Goal: Information Seeking & Learning: Check status

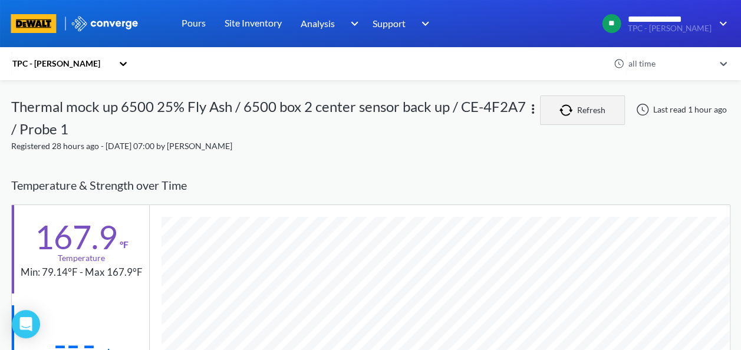
click at [583, 112] on button "Refresh" at bounding box center [582, 110] width 85 height 29
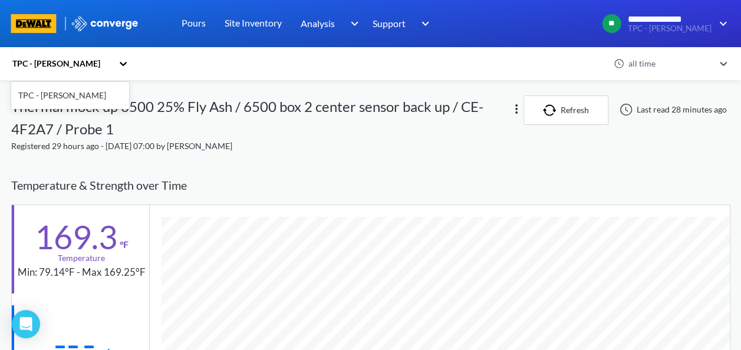
click at [126, 63] on icon at bounding box center [123, 64] width 12 height 12
click at [37, 66] on div "TPC - [PERSON_NAME]" at bounding box center [61, 63] width 101 height 13
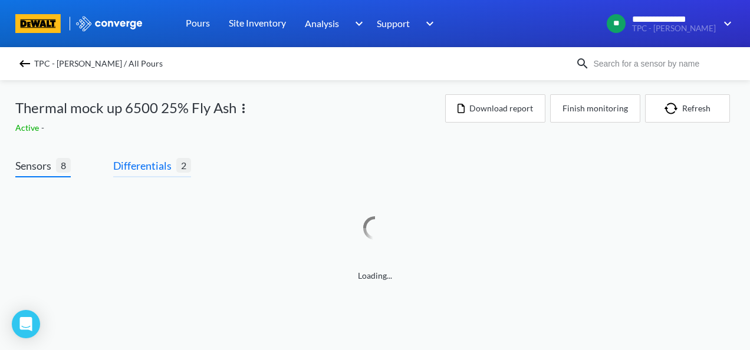
click at [160, 168] on span "Differentials" at bounding box center [144, 165] width 63 height 17
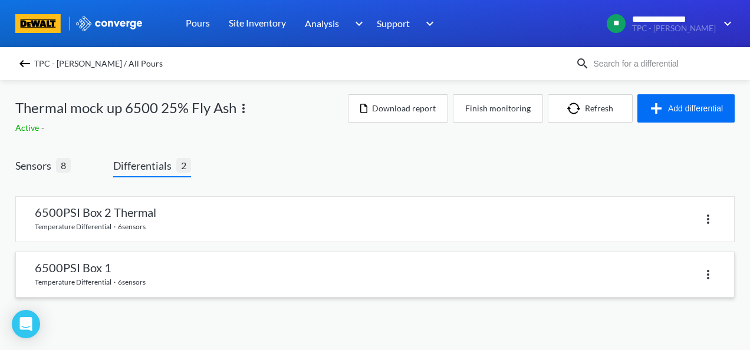
click at [90, 276] on link at bounding box center [375, 274] width 718 height 45
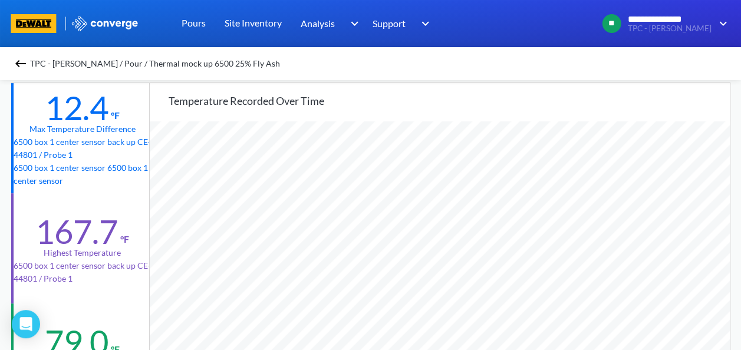
scroll to position [59, 0]
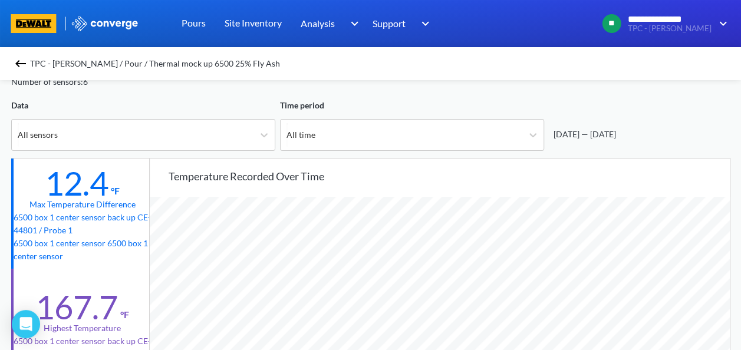
click at [19, 67] on img at bounding box center [21, 64] width 14 height 14
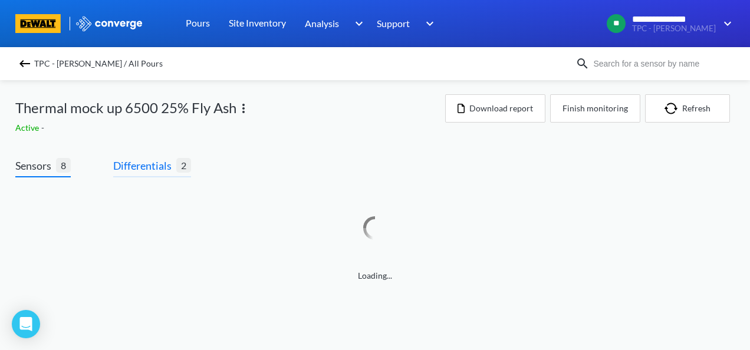
click at [140, 164] on span "Differentials" at bounding box center [144, 165] width 63 height 17
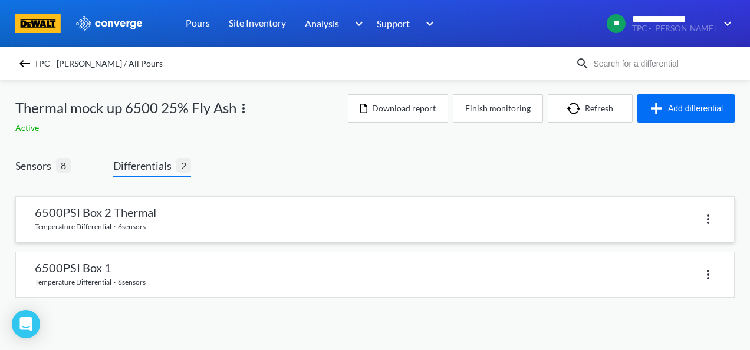
click at [113, 214] on link at bounding box center [375, 219] width 718 height 45
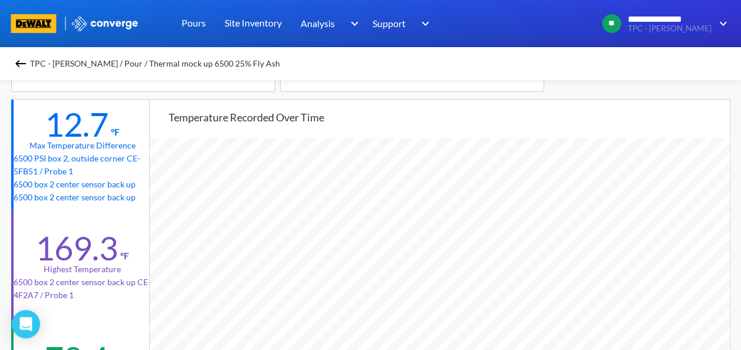
scroll to position [987, 741]
click at [24, 63] on img at bounding box center [21, 64] width 14 height 14
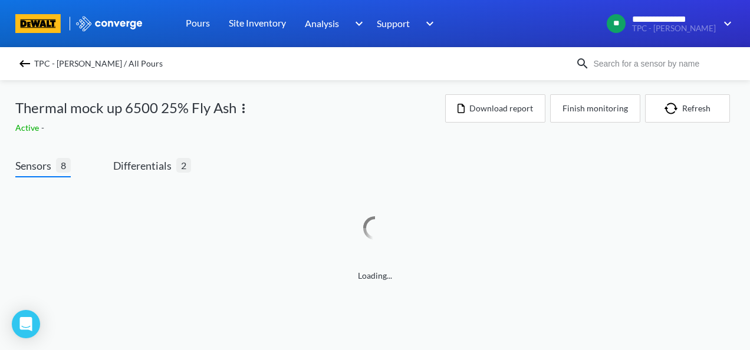
click at [18, 64] on img at bounding box center [25, 64] width 14 height 14
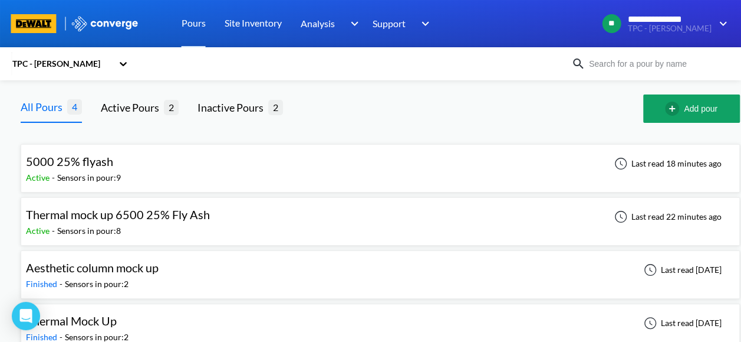
click at [88, 171] on div "Sensors in pour: 9" at bounding box center [89, 177] width 64 height 13
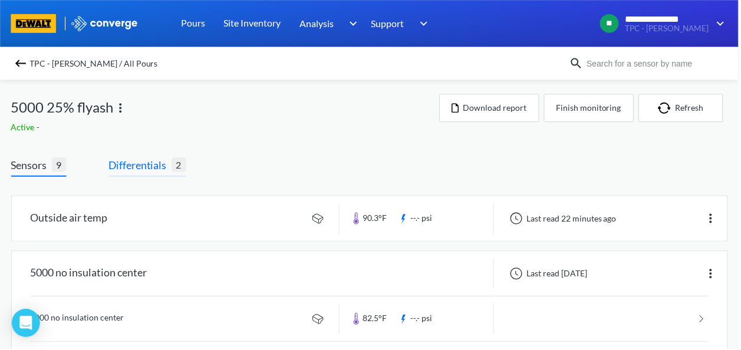
click at [165, 170] on span "Differentials" at bounding box center [140, 165] width 63 height 17
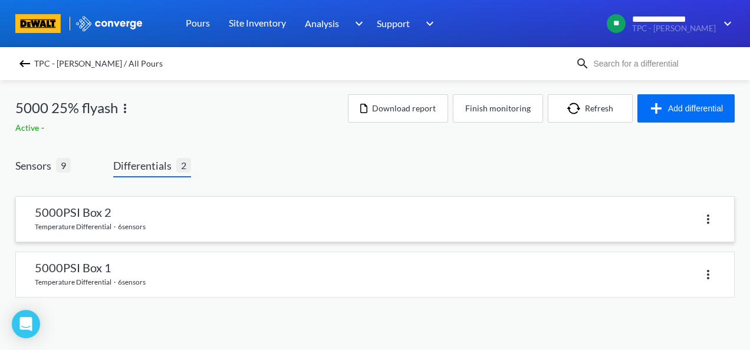
click at [139, 210] on link at bounding box center [375, 219] width 718 height 45
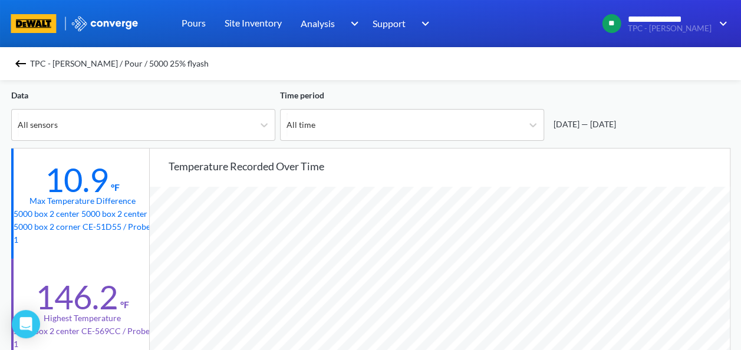
scroll to position [59, 0]
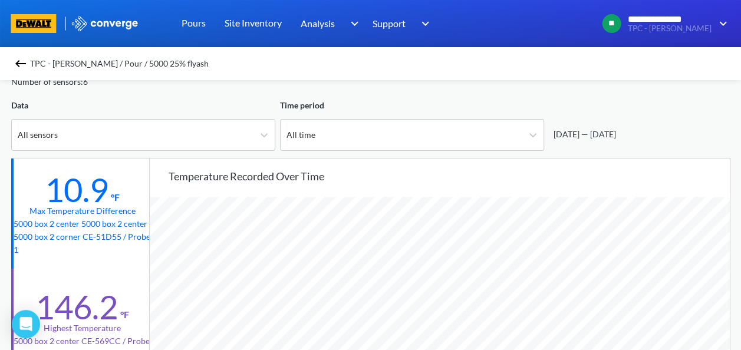
click at [24, 65] on img at bounding box center [21, 64] width 14 height 14
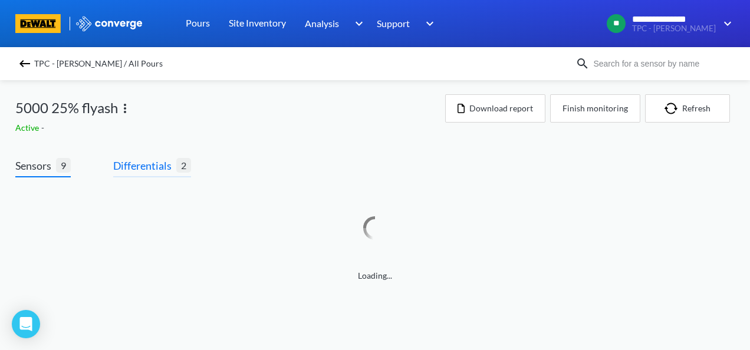
click at [147, 173] on div "Sensors 9 Differentials 2 Loading..." at bounding box center [375, 231] width 720 height 149
drag, startPoint x: 147, startPoint y: 173, endPoint x: 153, endPoint y: 159, distance: 15.9
click at [153, 159] on span "Differentials" at bounding box center [144, 165] width 63 height 17
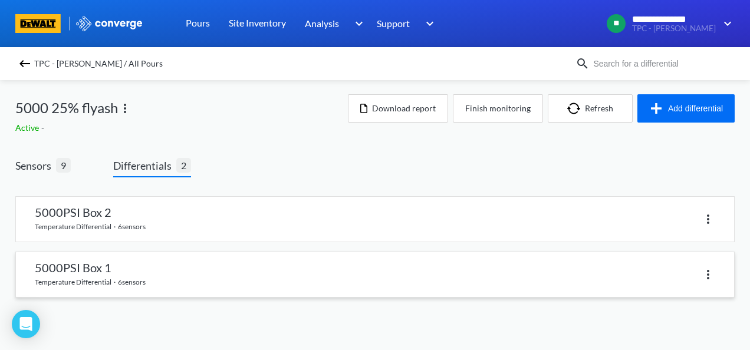
click at [92, 268] on link at bounding box center [375, 274] width 718 height 45
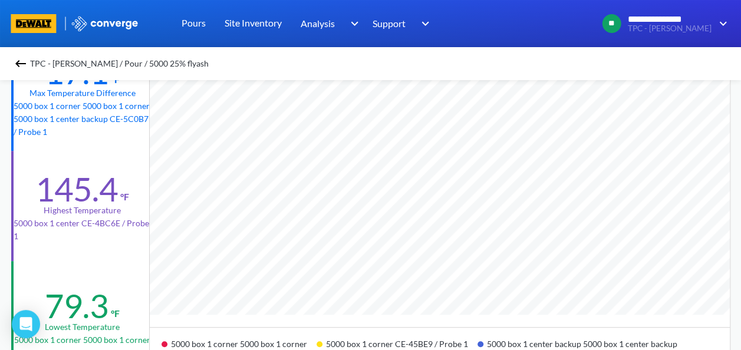
scroll to position [118, 0]
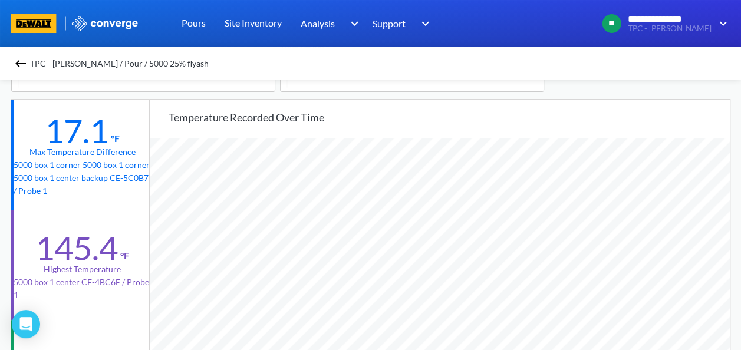
click at [17, 64] on div "TPC - HART / Pour / 5000 25% flyash" at bounding box center [371, 63] width 720 height 17
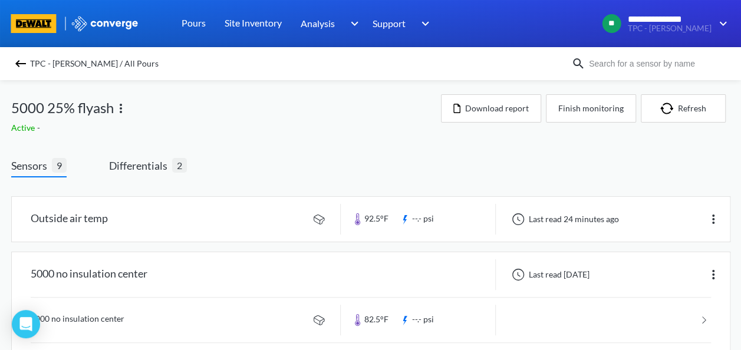
click at [22, 67] on img at bounding box center [21, 64] width 14 height 14
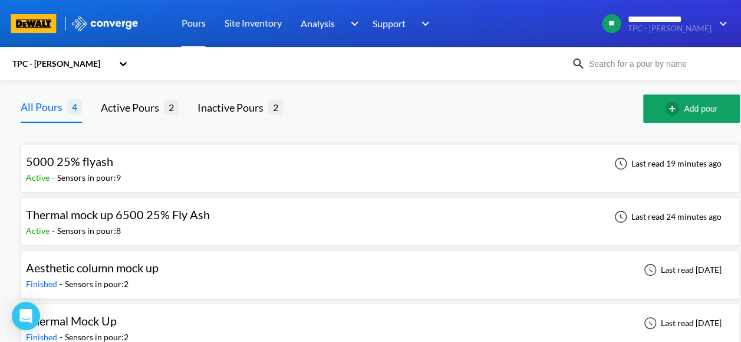
click at [114, 216] on span "Thermal mock up 6500 25% Fly Ash" at bounding box center [118, 214] width 184 height 14
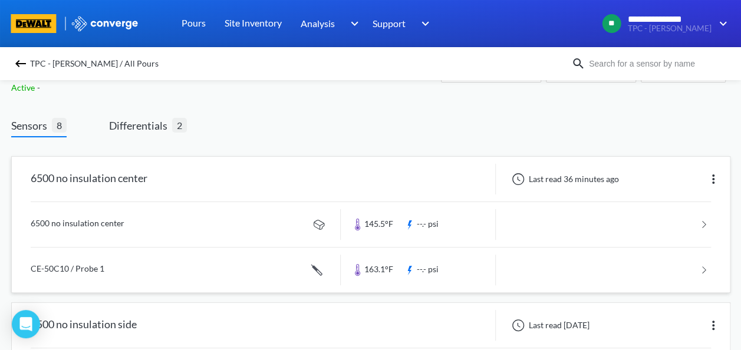
scroll to position [59, 0]
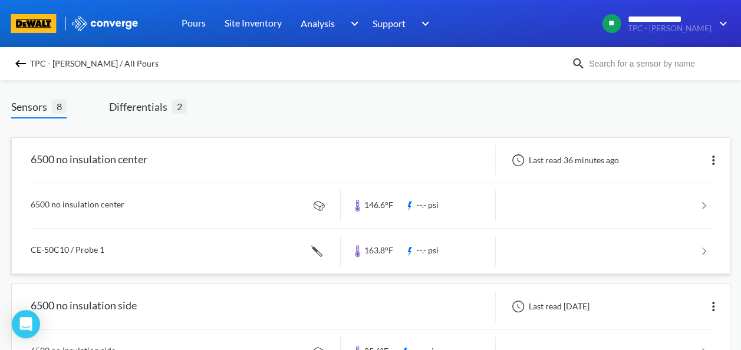
click at [100, 201] on link at bounding box center [371, 205] width 681 height 45
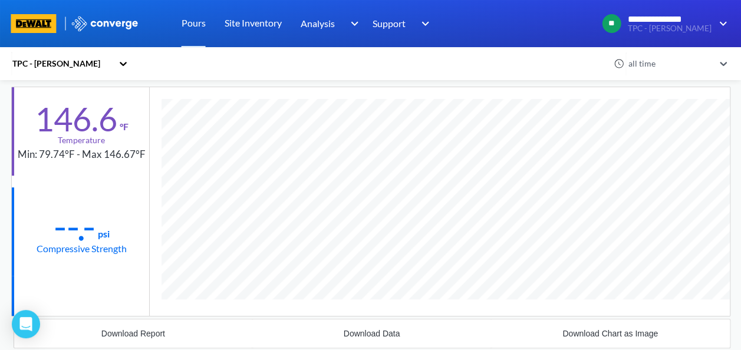
scroll to position [59, 0]
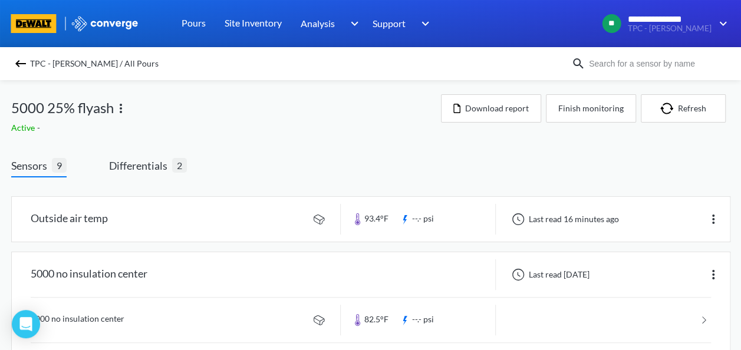
click at [14, 64] on div "TPC - [PERSON_NAME] / All Pours" at bounding box center [370, 63] width 741 height 33
click at [21, 64] on img at bounding box center [21, 64] width 14 height 14
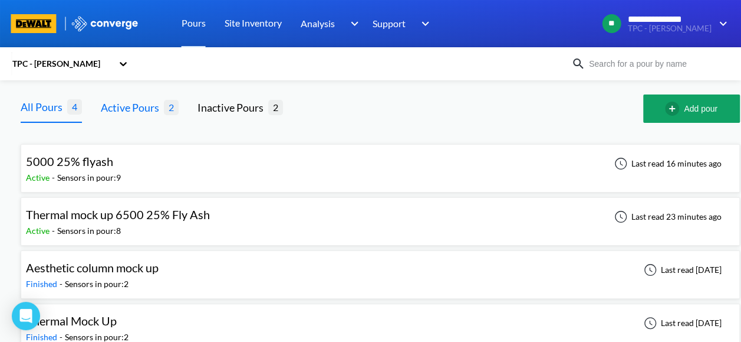
click at [134, 111] on div "Active Pours" at bounding box center [132, 107] width 63 height 17
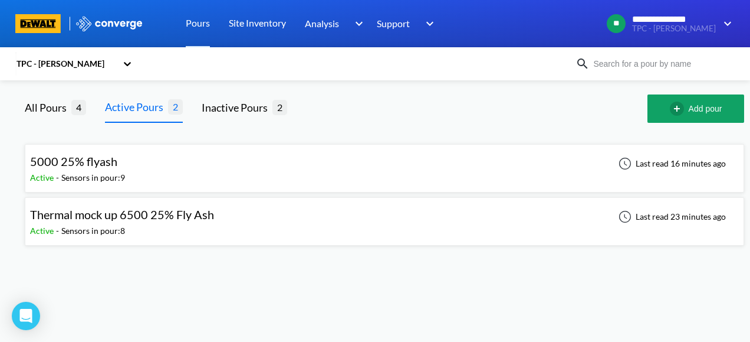
click at [149, 224] on div "Active - Sensors in pour: 8" at bounding box center [125, 230] width 190 height 13
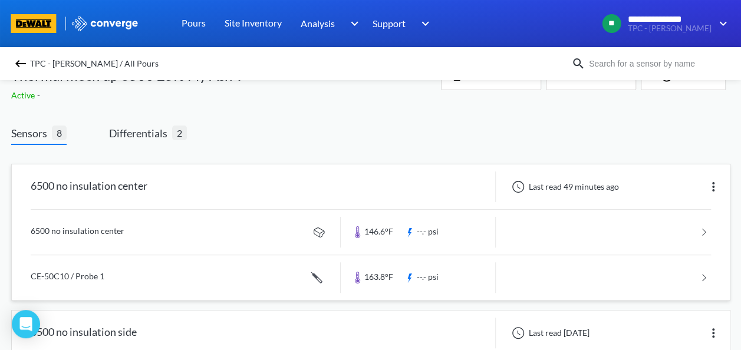
scroll to position [59, 0]
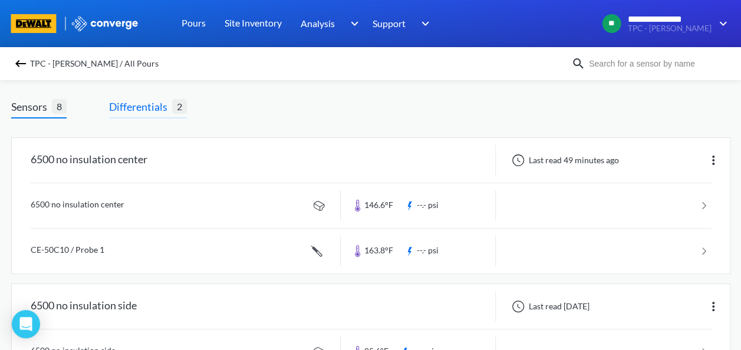
click at [161, 109] on span "Differentials" at bounding box center [140, 106] width 63 height 17
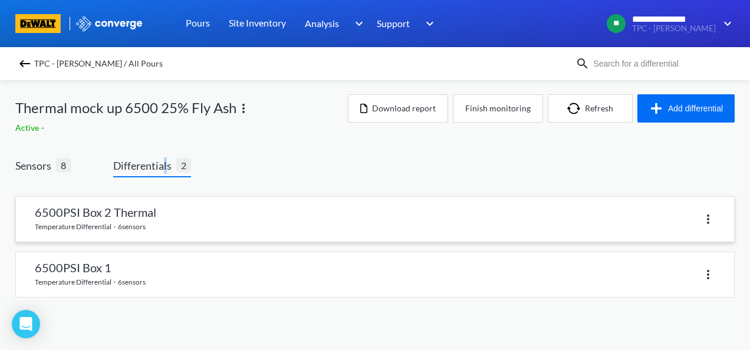
click at [146, 207] on link at bounding box center [375, 219] width 718 height 45
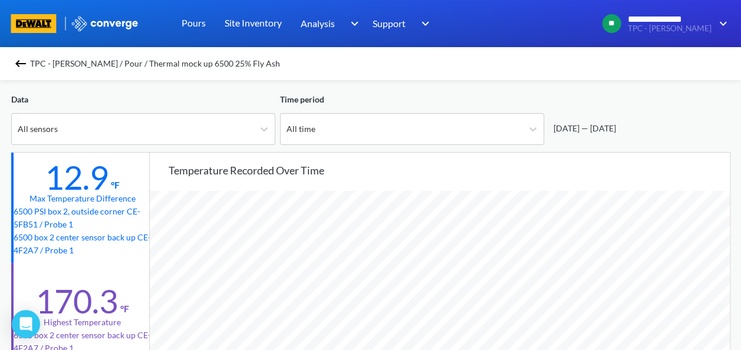
scroll to position [59, 0]
